Goal: Information Seeking & Learning: Learn about a topic

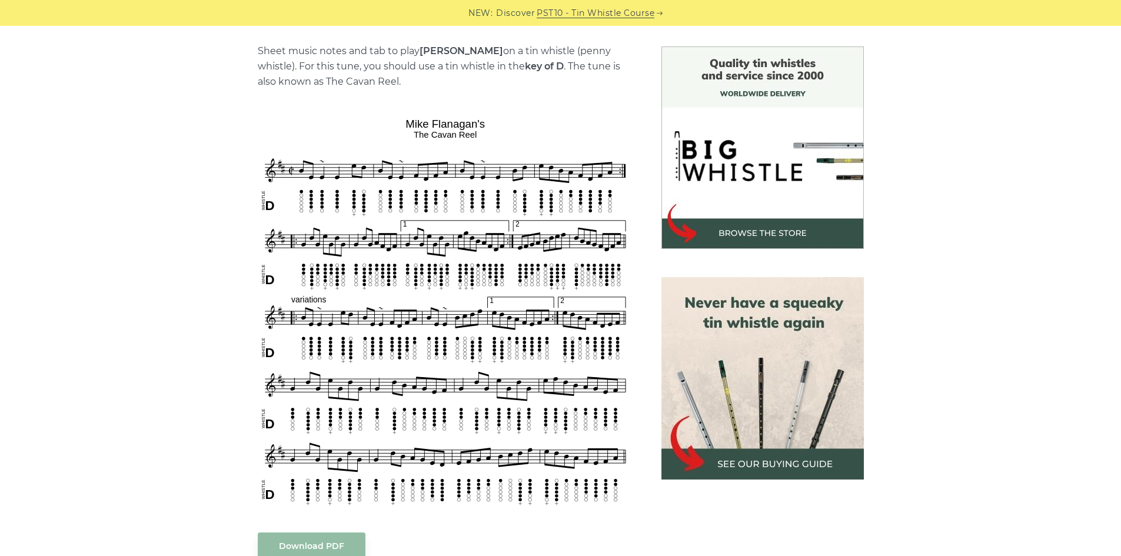
scroll to position [294, 0]
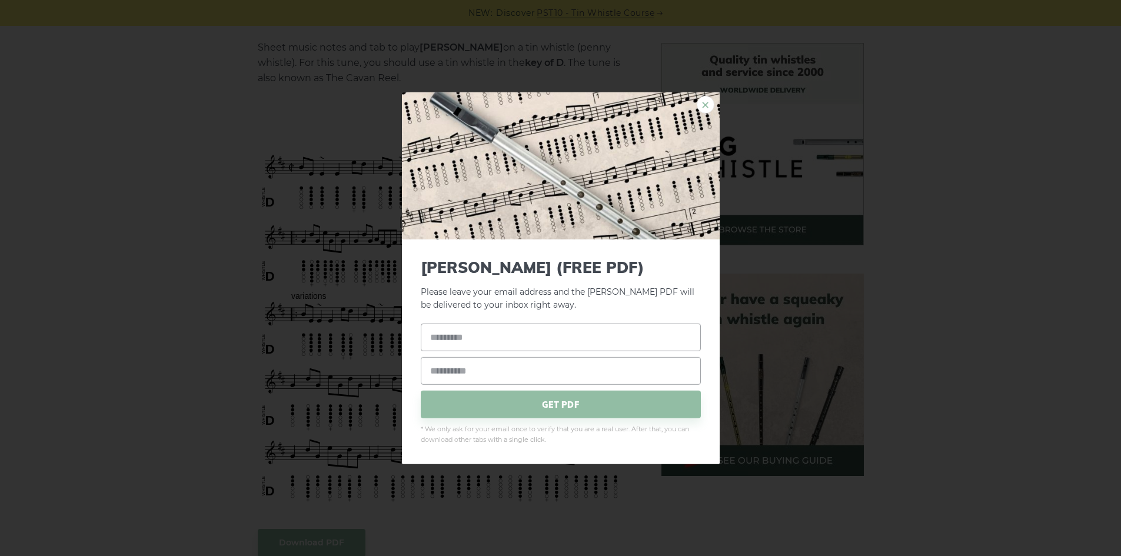
click at [706, 105] on link "×" at bounding box center [706, 104] width 18 height 18
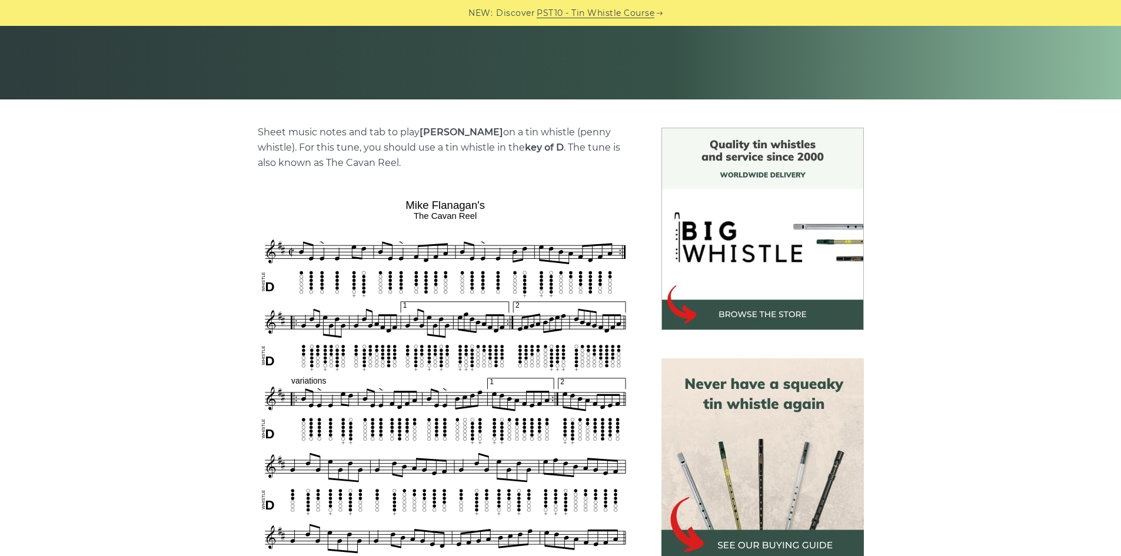
scroll to position [177, 0]
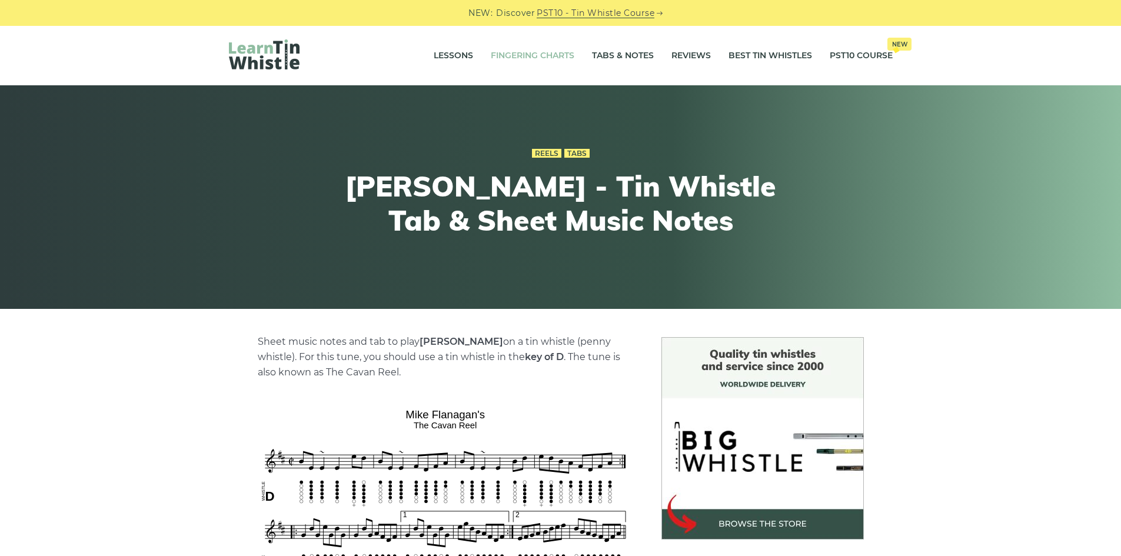
click at [532, 51] on link "Fingering Charts" at bounding box center [533, 55] width 84 height 29
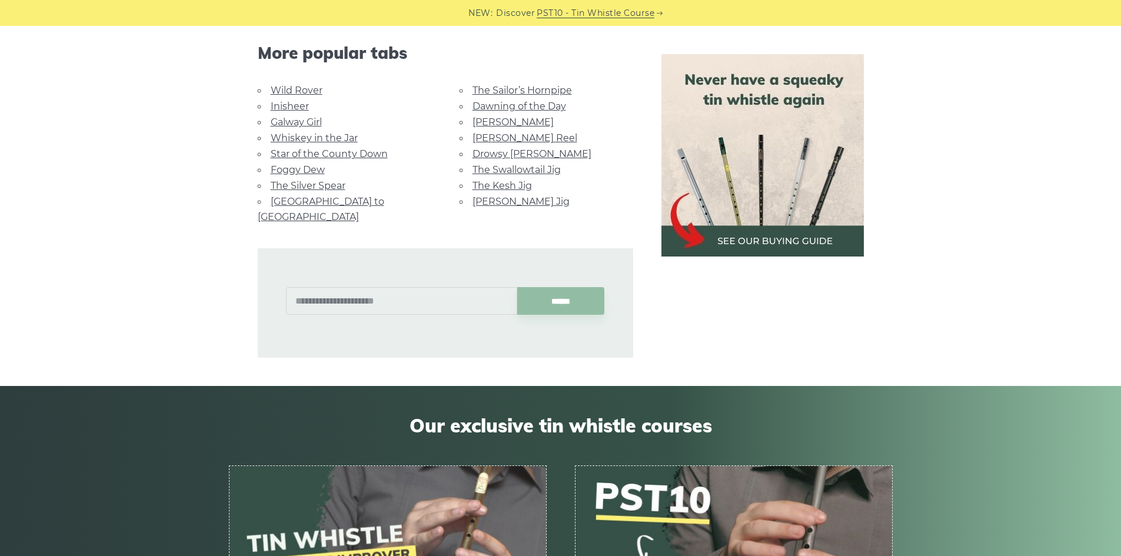
scroll to position [824, 0]
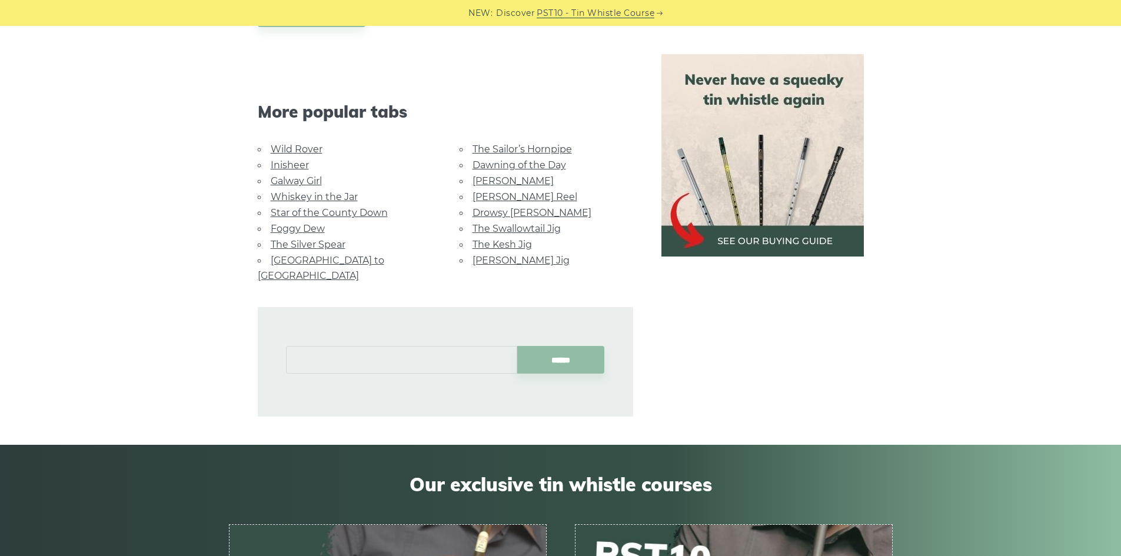
click at [396, 346] on input "text" at bounding box center [401, 360] width 231 height 28
type input "*"
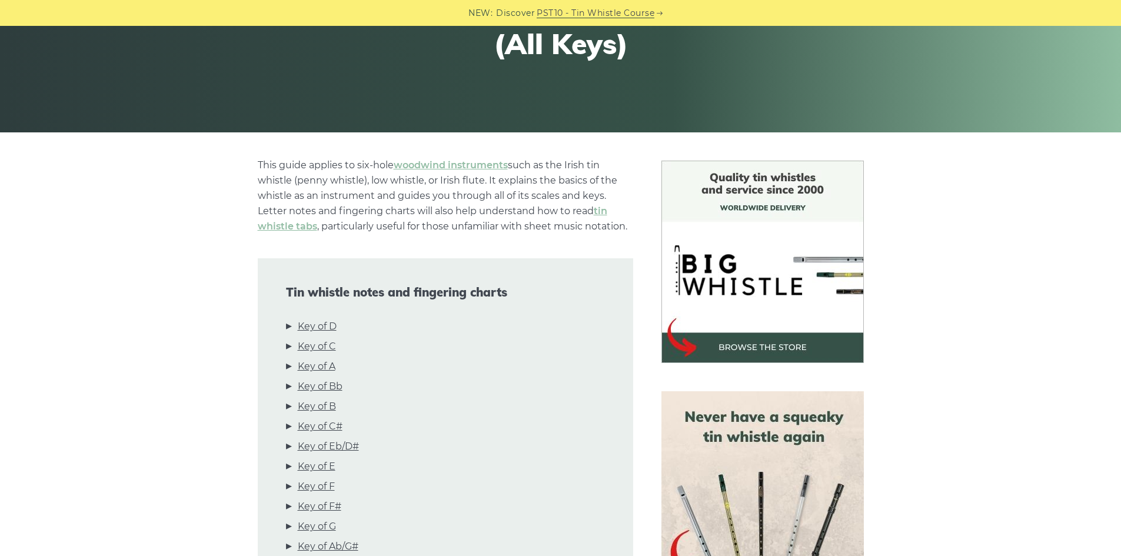
scroll to position [294, 0]
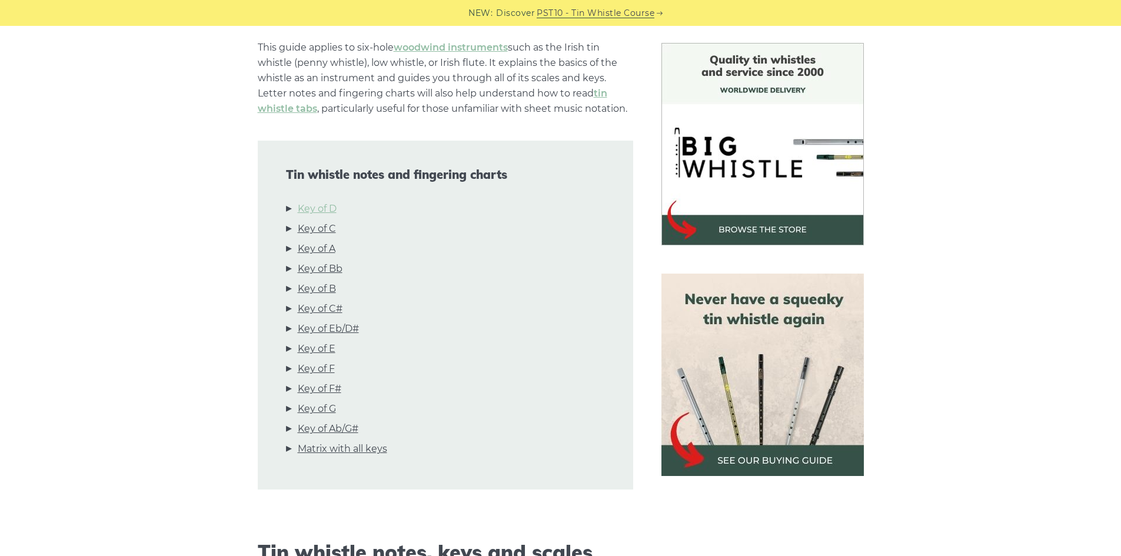
click at [332, 206] on link "Key of D" at bounding box center [317, 208] width 39 height 15
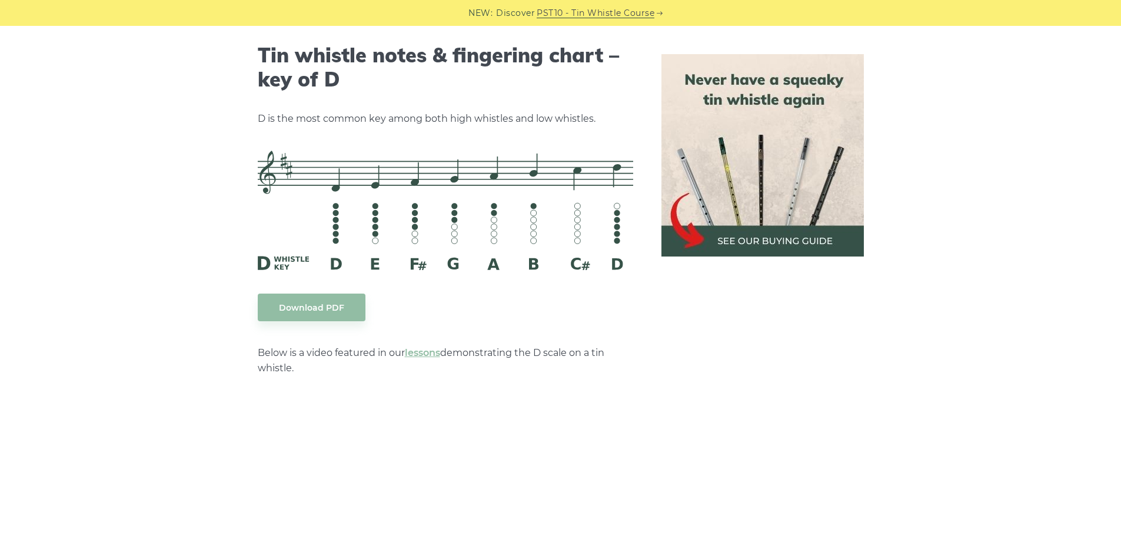
scroll to position [1775, 0]
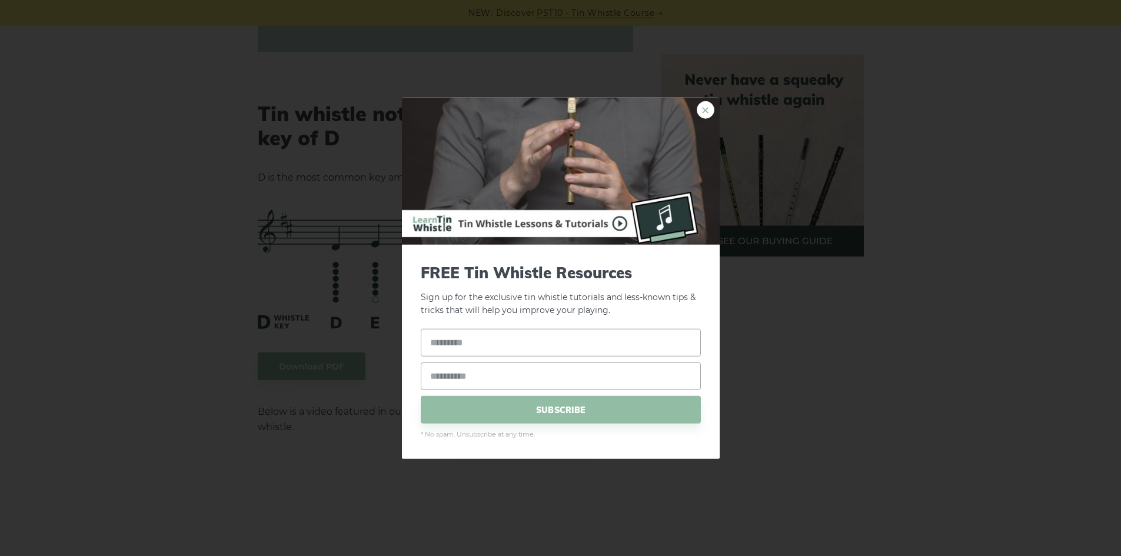
click at [709, 106] on link "×" at bounding box center [706, 110] width 18 height 18
